Goal: Transaction & Acquisition: Purchase product/service

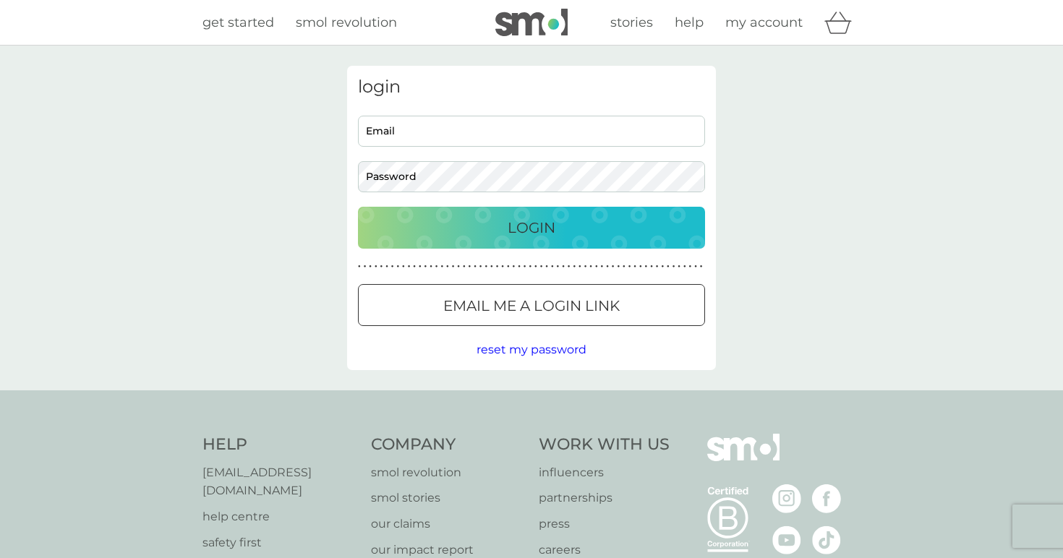
click at [451, 147] on div "Email Password" at bounding box center [532, 154] width 358 height 77
click at [451, 142] on input "Email" at bounding box center [531, 131] width 347 height 31
type input "[EMAIL_ADDRESS][DOMAIN_NAME]"
click at [358, 207] on button "Login" at bounding box center [531, 228] width 347 height 42
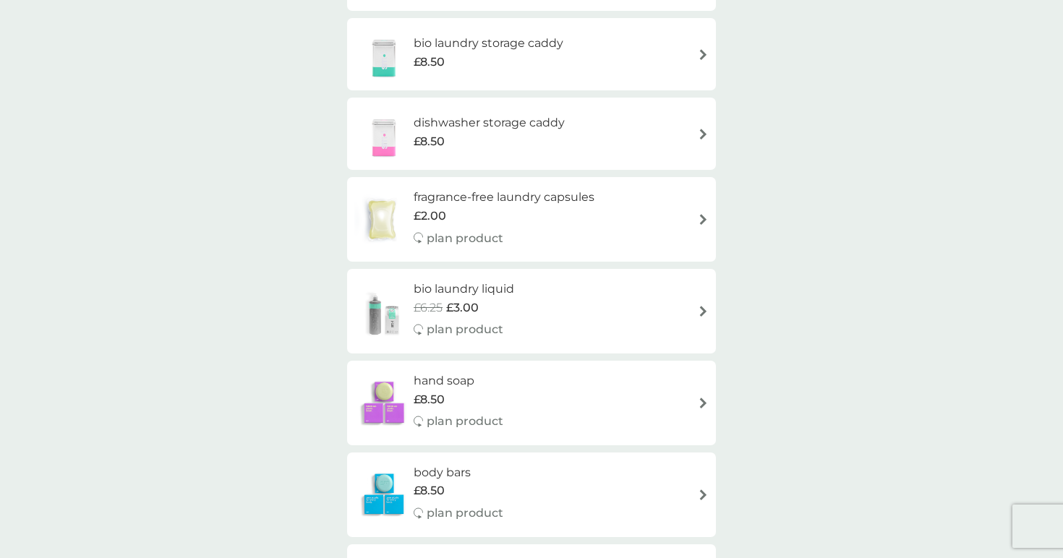
scroll to position [1527, 0]
click at [519, 187] on h6 "fragrance-free laundry capsules" at bounding box center [504, 194] width 181 height 19
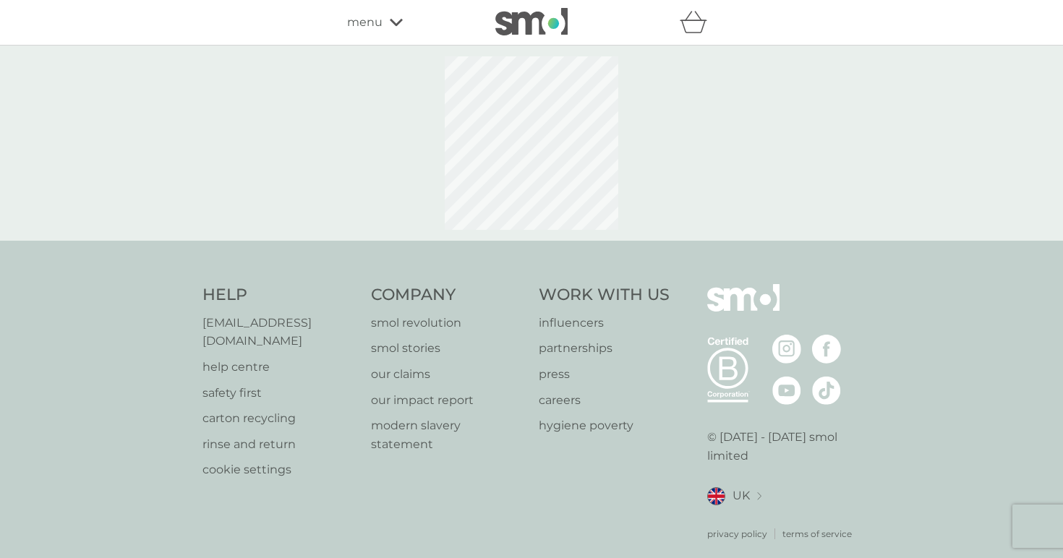
select select "42"
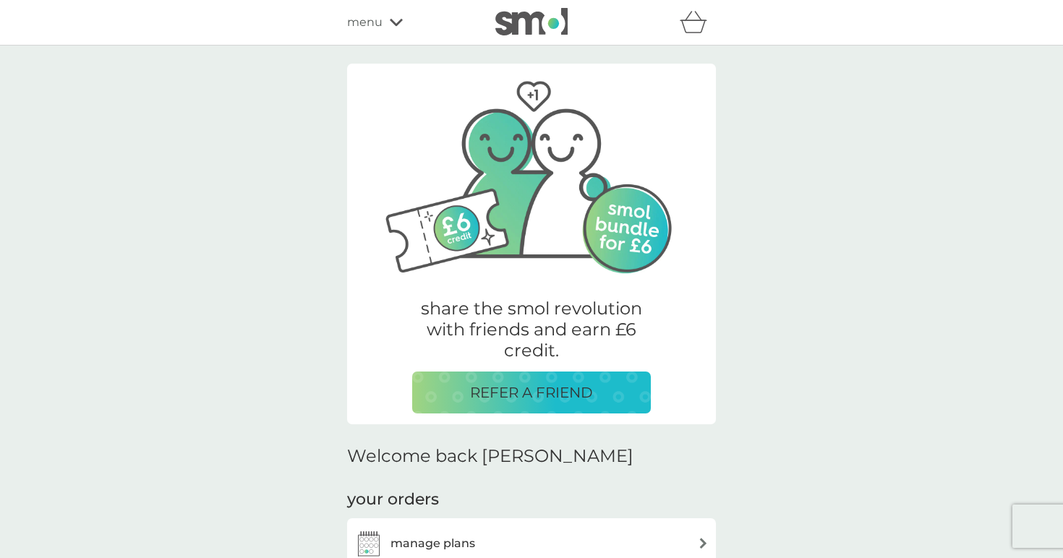
click at [377, 25] on span "menu" at bounding box center [364, 22] width 35 height 19
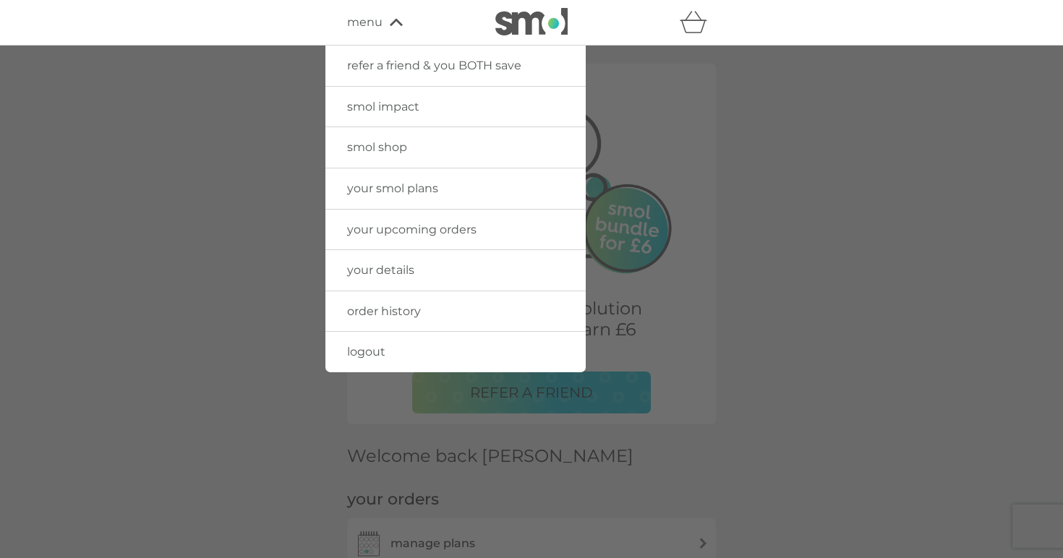
click at [369, 151] on span "smol shop" at bounding box center [377, 147] width 60 height 14
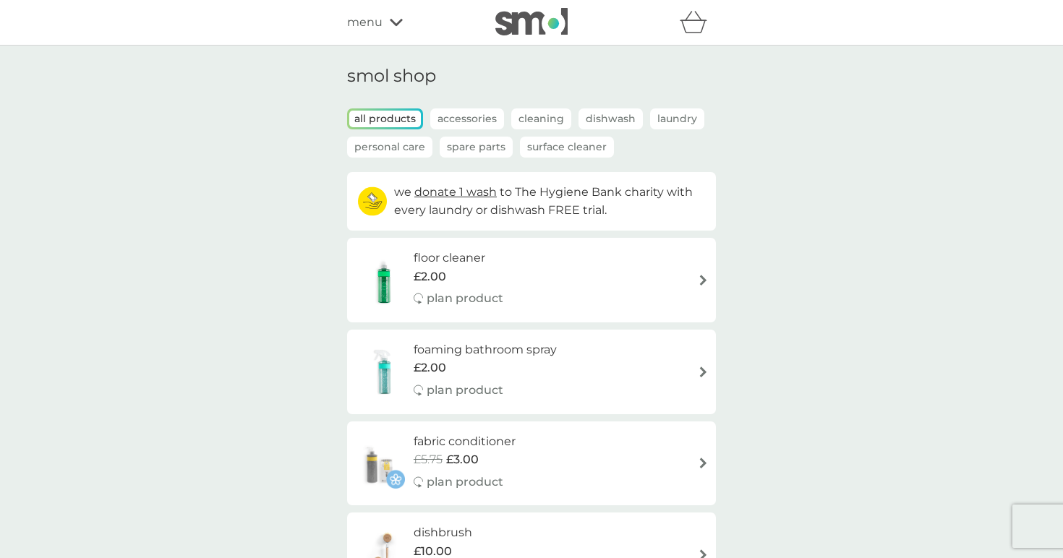
click at [511, 20] on img at bounding box center [531, 21] width 72 height 27
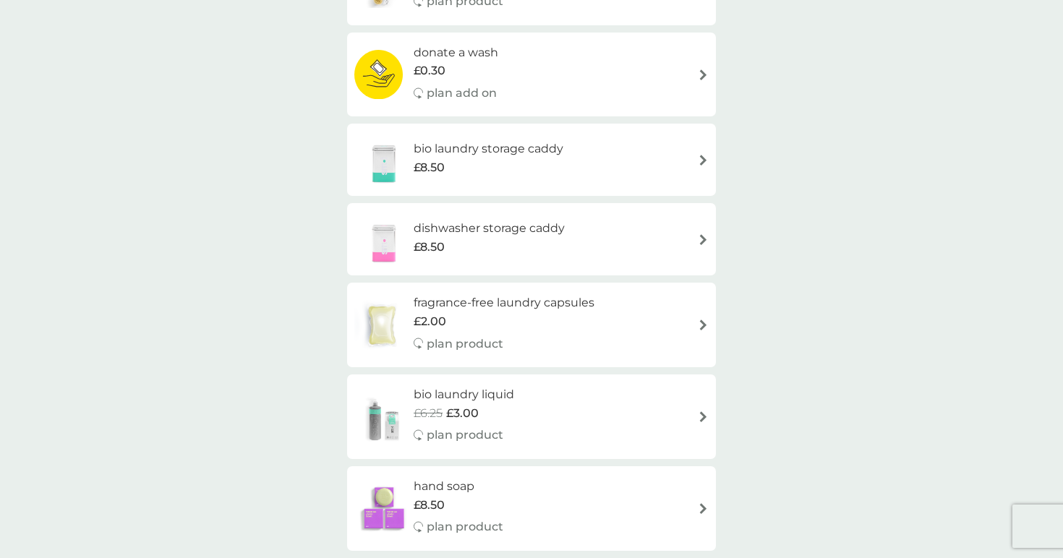
scroll to position [2241, 0]
